Goal: Transaction & Acquisition: Purchase product/service

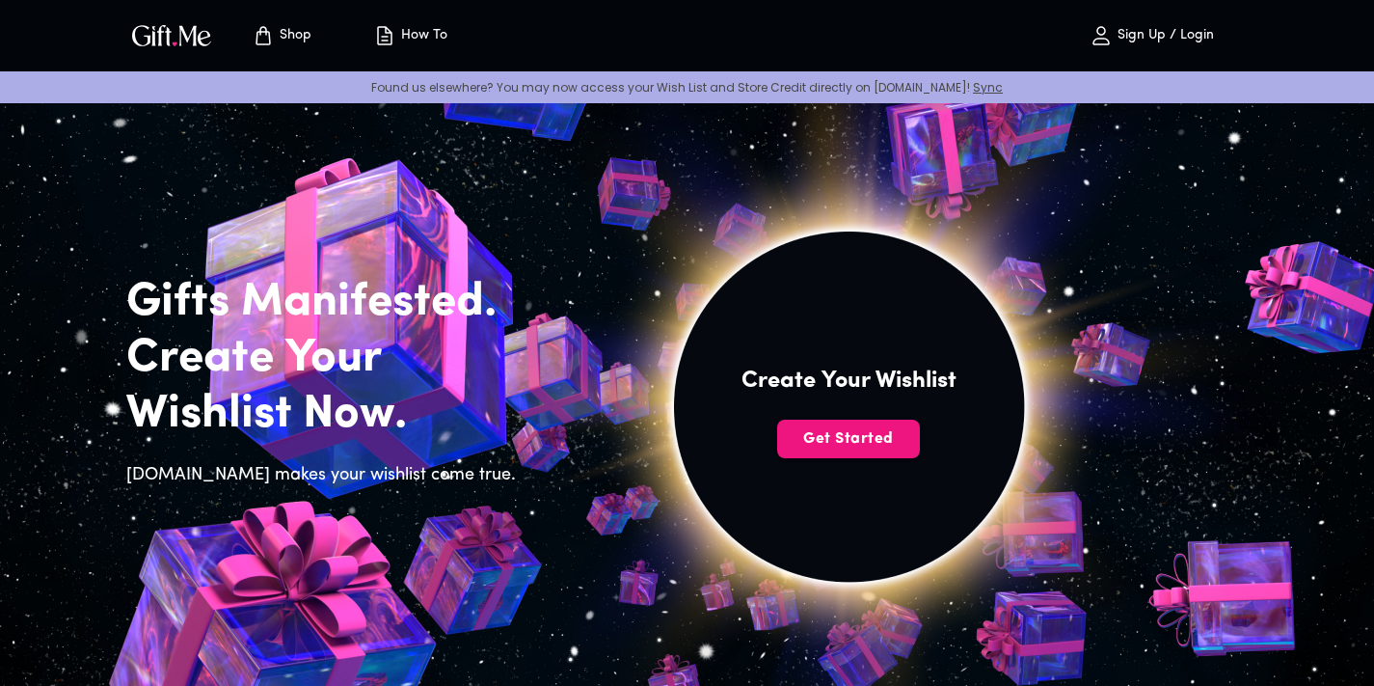
click at [276, 28] on p "Shop" at bounding box center [293, 36] width 37 height 16
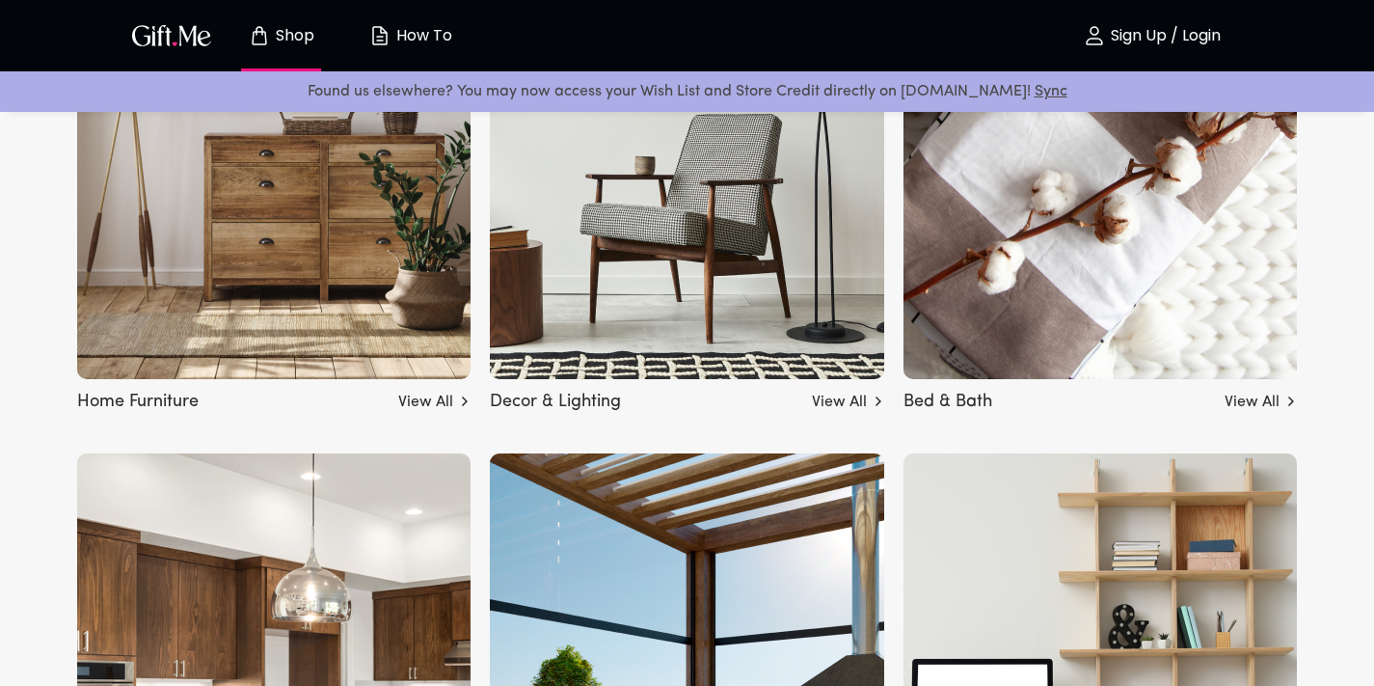
scroll to position [5715, 0]
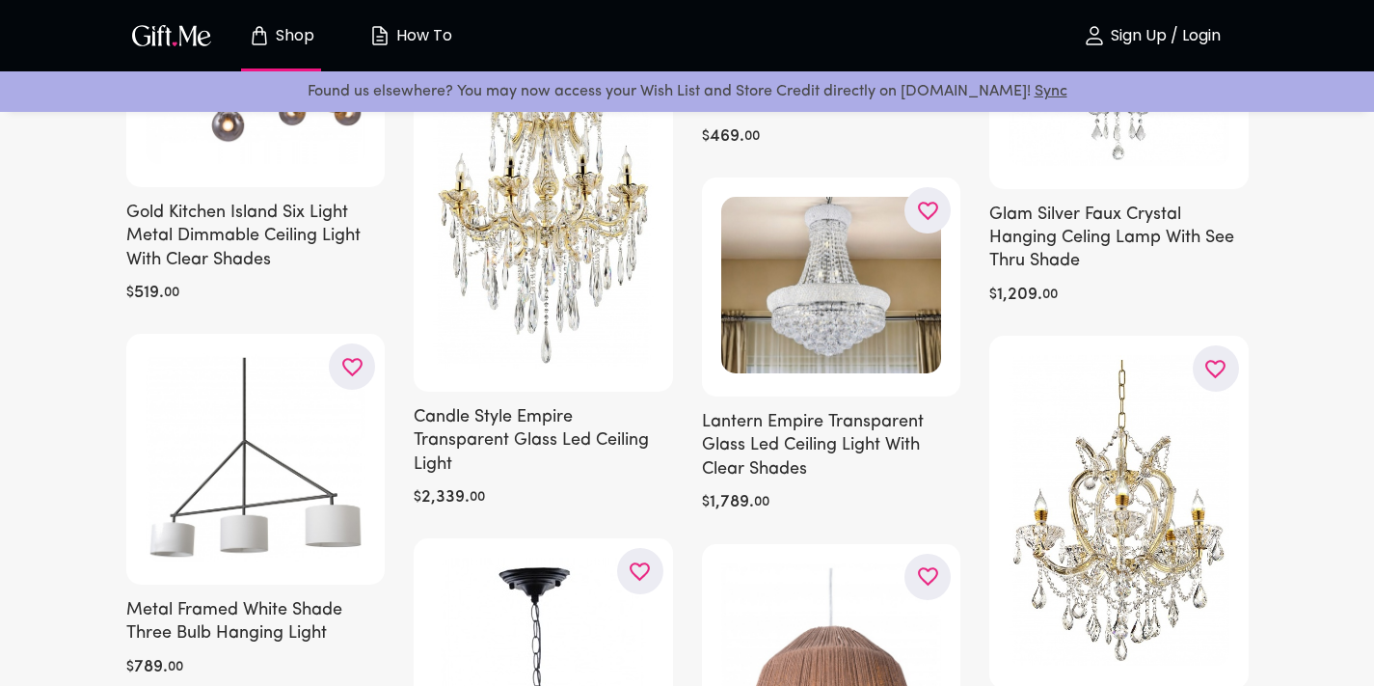
scroll to position [2414, 0]
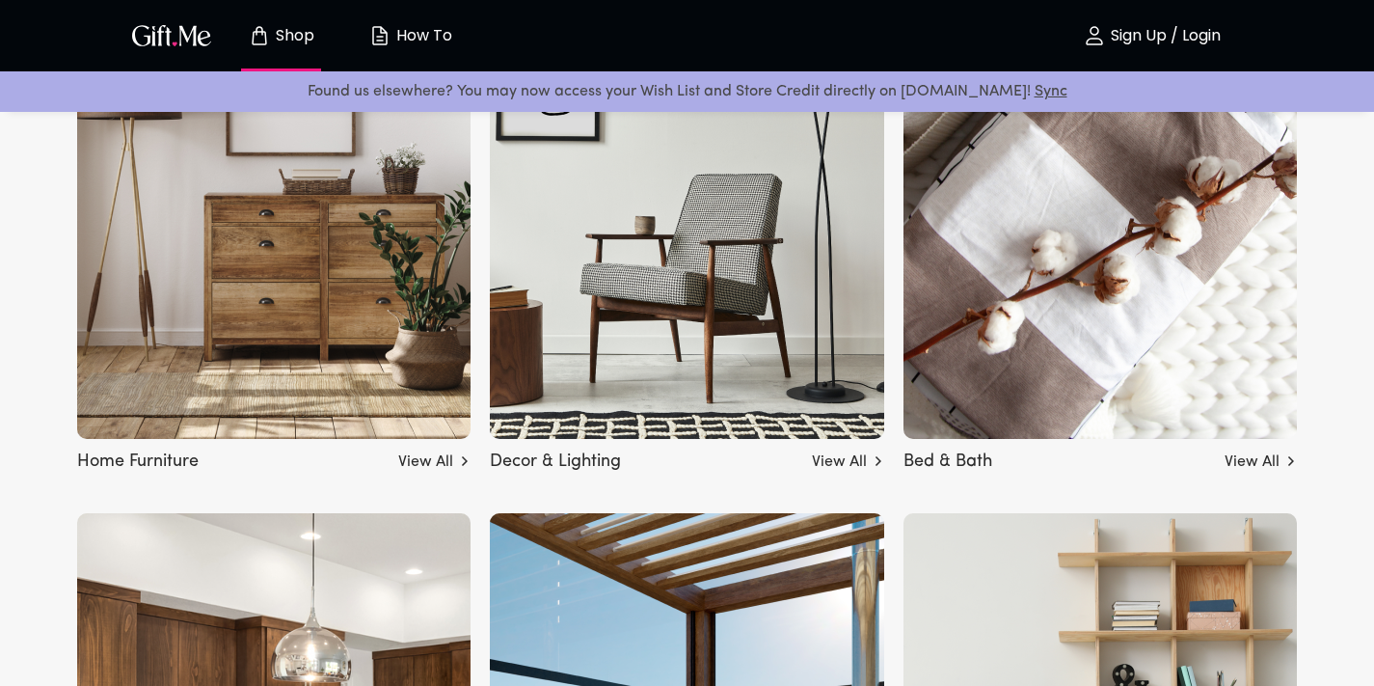
scroll to position [4779, 0]
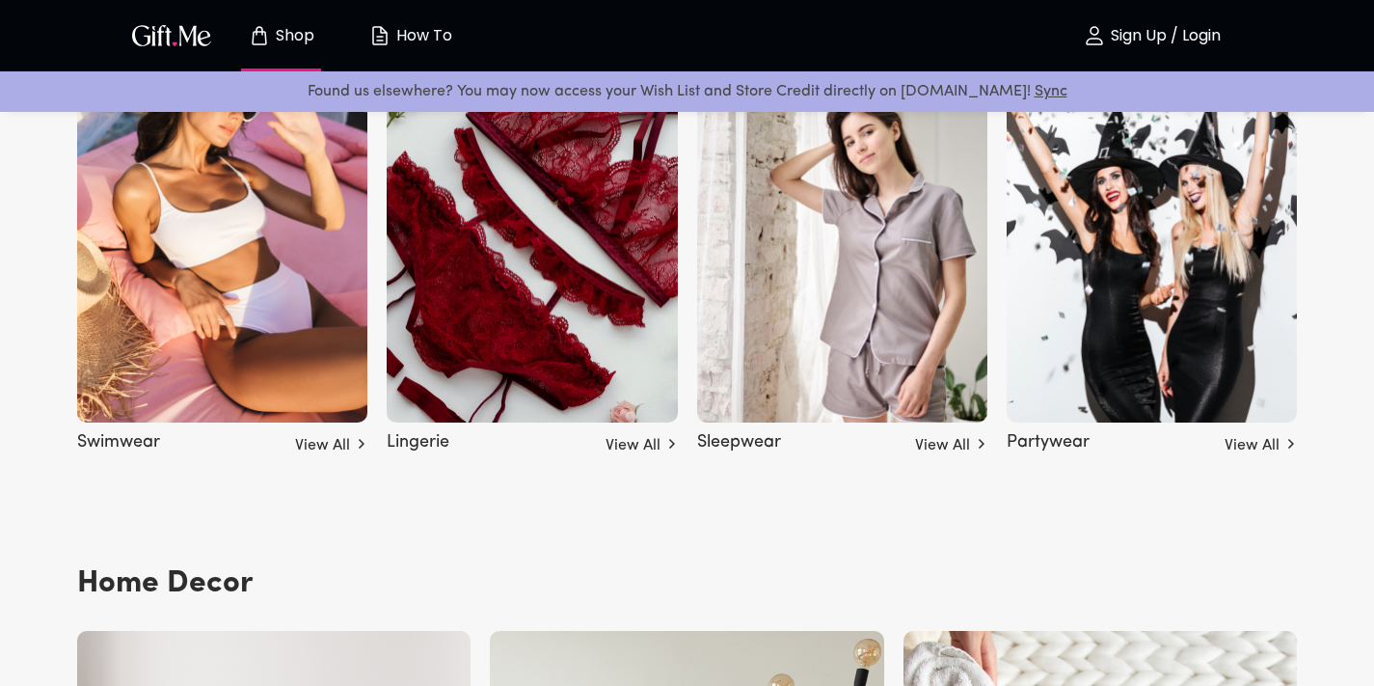
click at [1105, 349] on img at bounding box center [1152, 223] width 290 height 397
